Goal: Information Seeking & Learning: Find specific fact

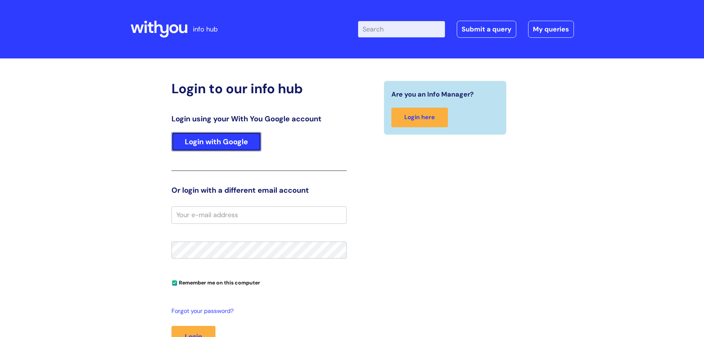
click at [225, 142] on link "Login with Google" at bounding box center [217, 141] width 90 height 19
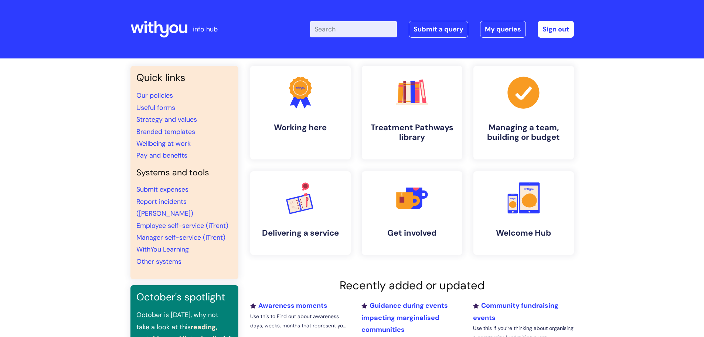
click at [355, 30] on input "Enter your search term here..." at bounding box center [353, 29] width 87 height 16
type input "pay award"
click button "Search" at bounding box center [0, 0] width 0 height 0
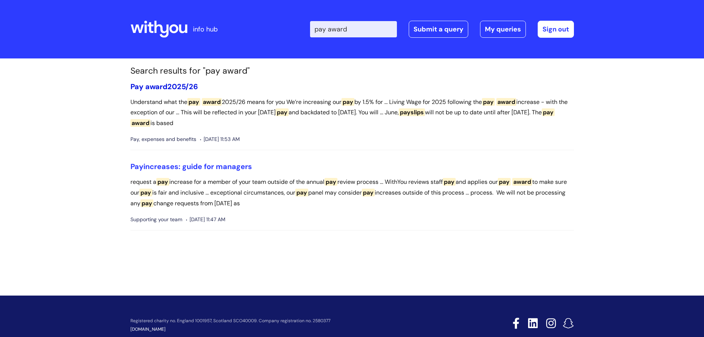
click at [180, 88] on link "Pay award 2025/26" at bounding box center [165, 87] width 68 height 10
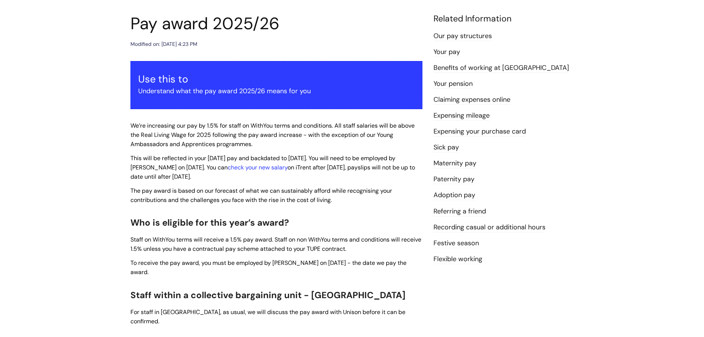
scroll to position [148, 0]
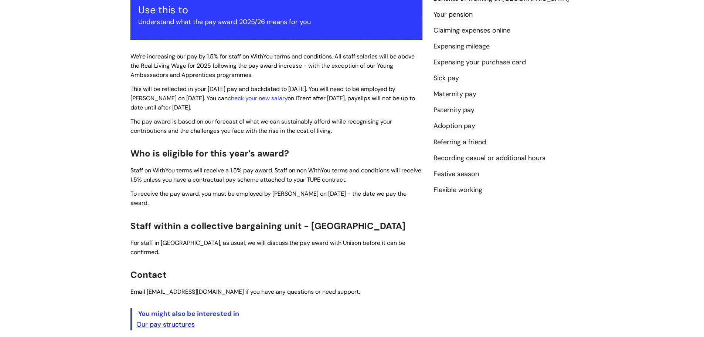
click at [165, 320] on link "Our pay structures" at bounding box center [165, 324] width 58 height 9
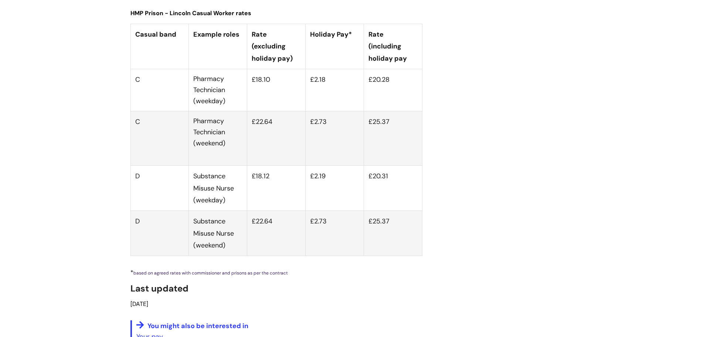
scroll to position [2785, 0]
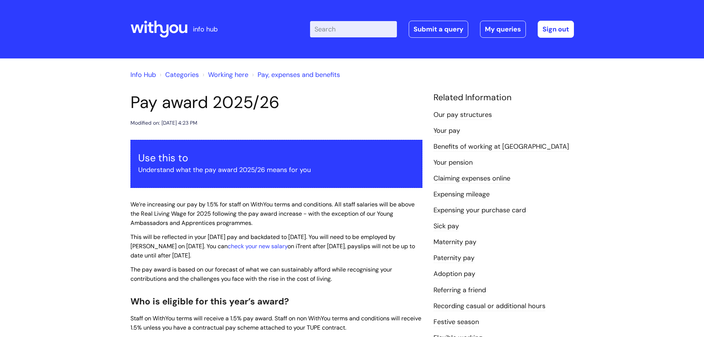
scroll to position [148, 0]
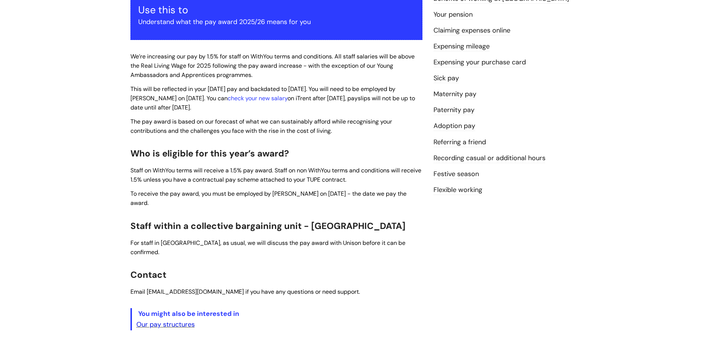
click at [182, 320] on link "Our pay structures" at bounding box center [165, 324] width 58 height 9
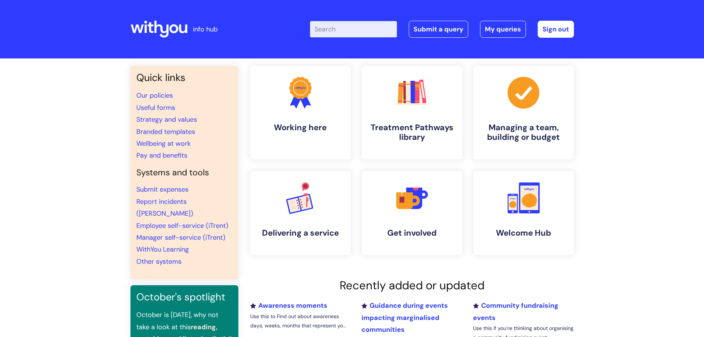
click at [360, 27] on input "Enter your search term here..." at bounding box center [353, 29] width 87 height 16
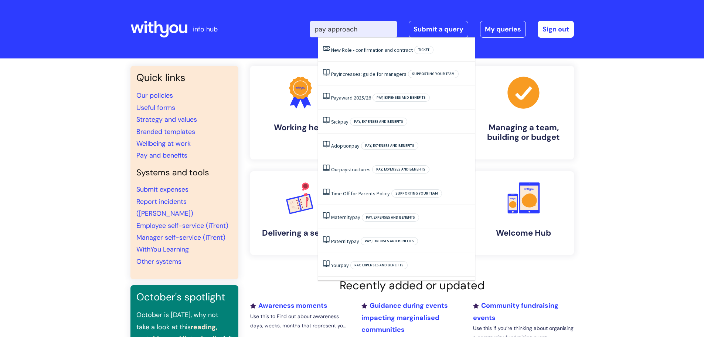
type input "pay approach"
click button "Search" at bounding box center [0, 0] width 0 height 0
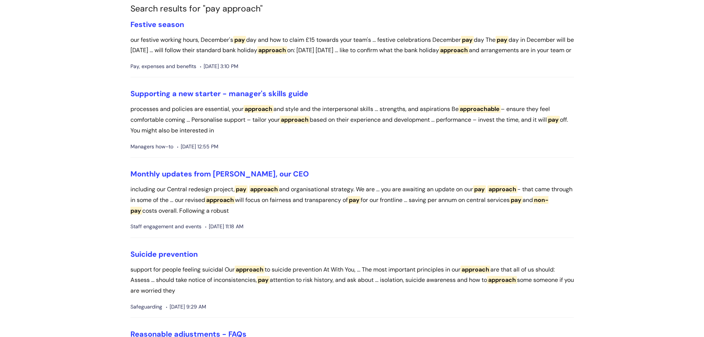
scroll to position [74, 0]
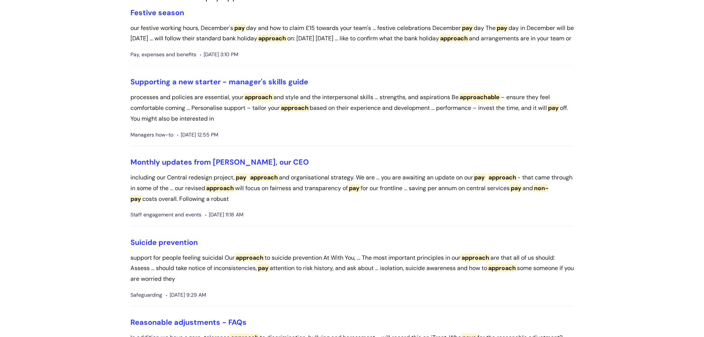
click at [221, 178] on li "Monthly updates from Simon, our CEO including our Central redesign project, pay…" at bounding box center [353, 191] width 444 height 68
click at [221, 182] on li "Monthly updates from Simon, our CEO including our Central redesign project, pay…" at bounding box center [353, 191] width 444 height 68
click at [220, 167] on link "Monthly updates from [PERSON_NAME], our CEO" at bounding box center [220, 162] width 179 height 10
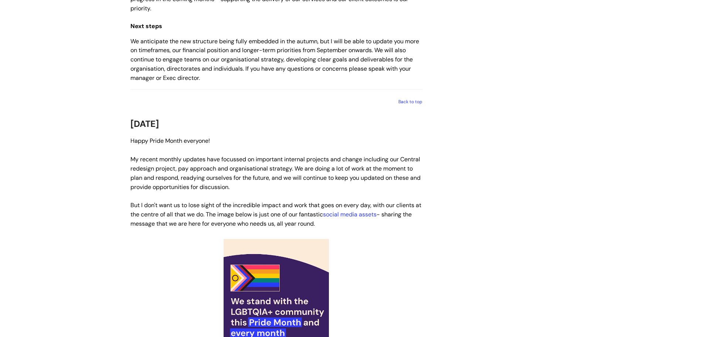
scroll to position [1465, 0]
